Goal: Transaction & Acquisition: Purchase product/service

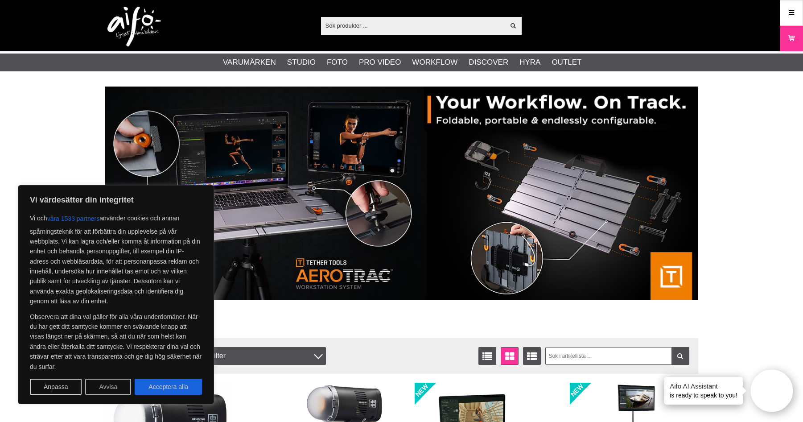
click at [103, 389] on button "Avvisa" at bounding box center [108, 387] width 46 height 16
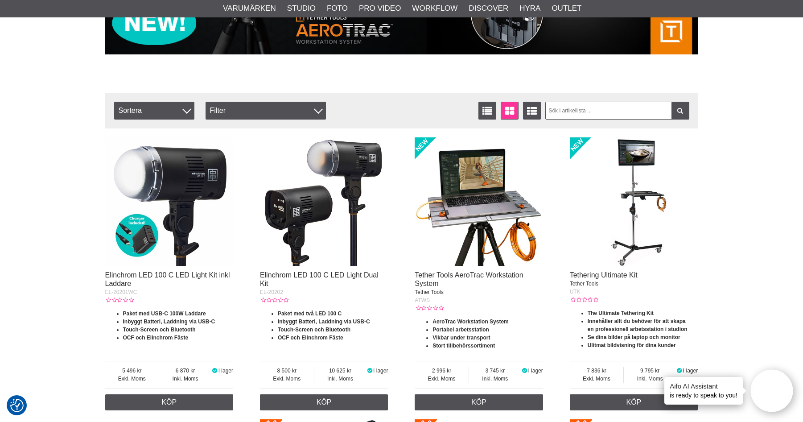
scroll to position [268, 0]
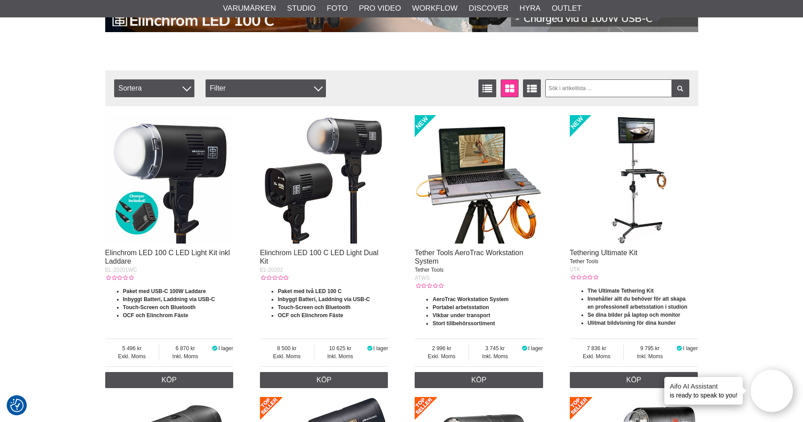
click at [470, 162] on img at bounding box center [479, 179] width 128 height 128
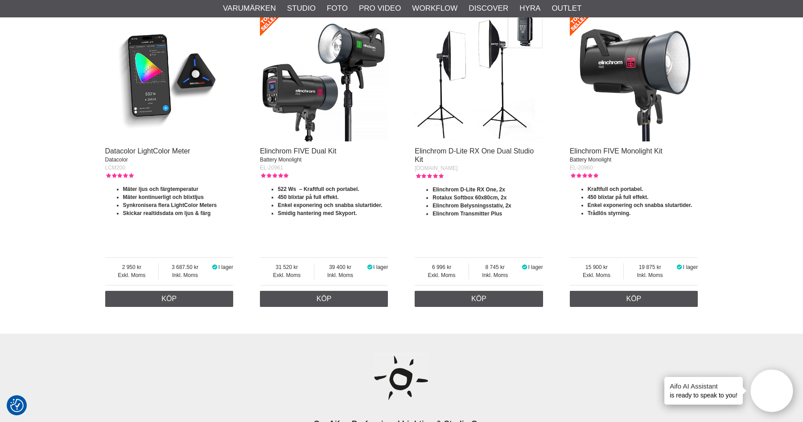
scroll to position [1428, 0]
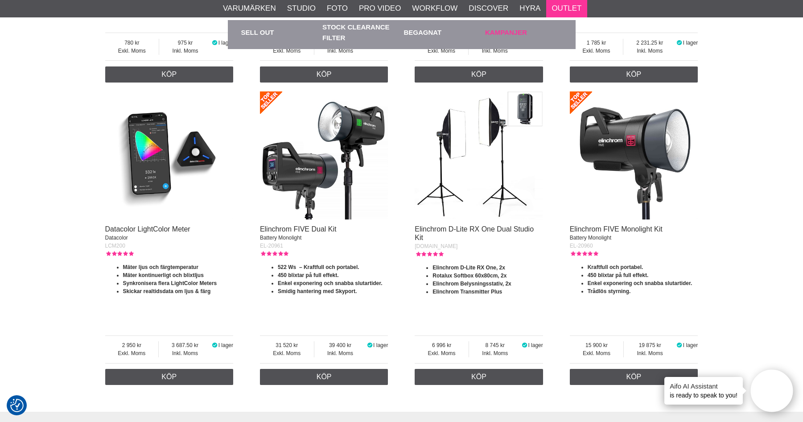
click at [501, 33] on link "Kampanjer" at bounding box center [523, 32] width 77 height 25
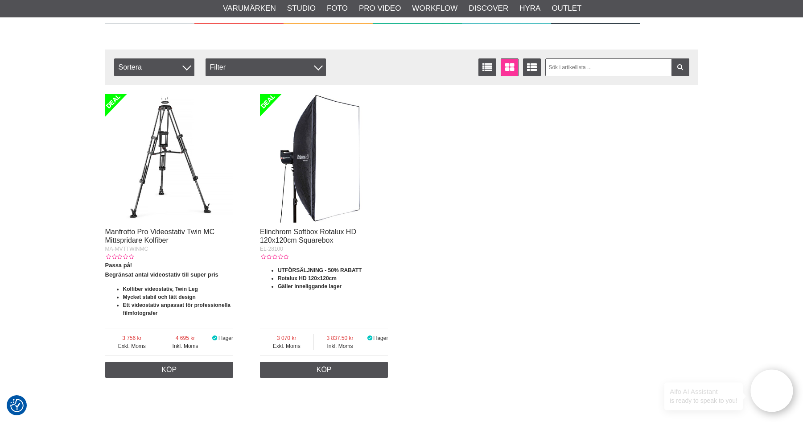
scroll to position [268, 0]
click at [168, 177] on img at bounding box center [169, 158] width 128 height 128
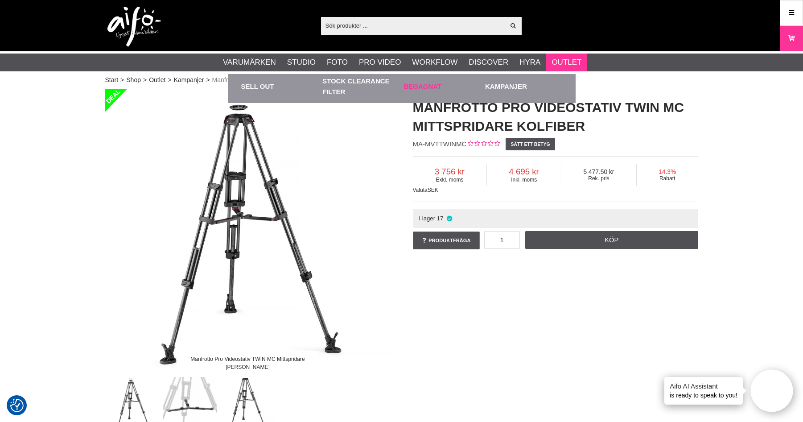
click at [422, 85] on link "Begagnat" at bounding box center [442, 86] width 77 height 25
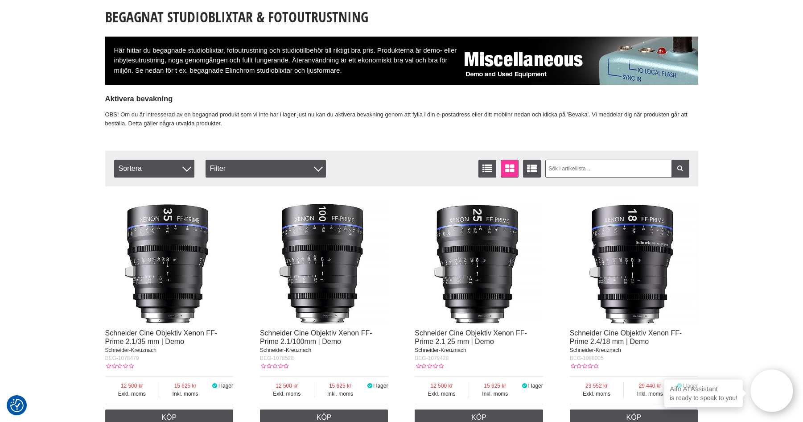
scroll to position [134, 0]
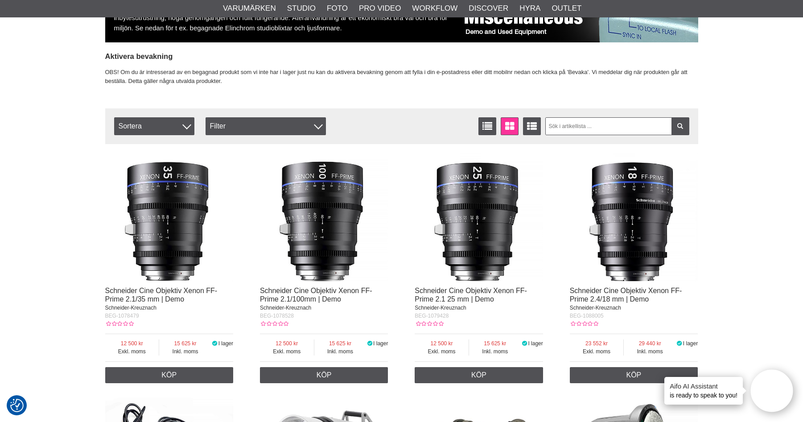
click at [162, 244] on img at bounding box center [169, 217] width 128 height 128
